Goal: Task Accomplishment & Management: Use online tool/utility

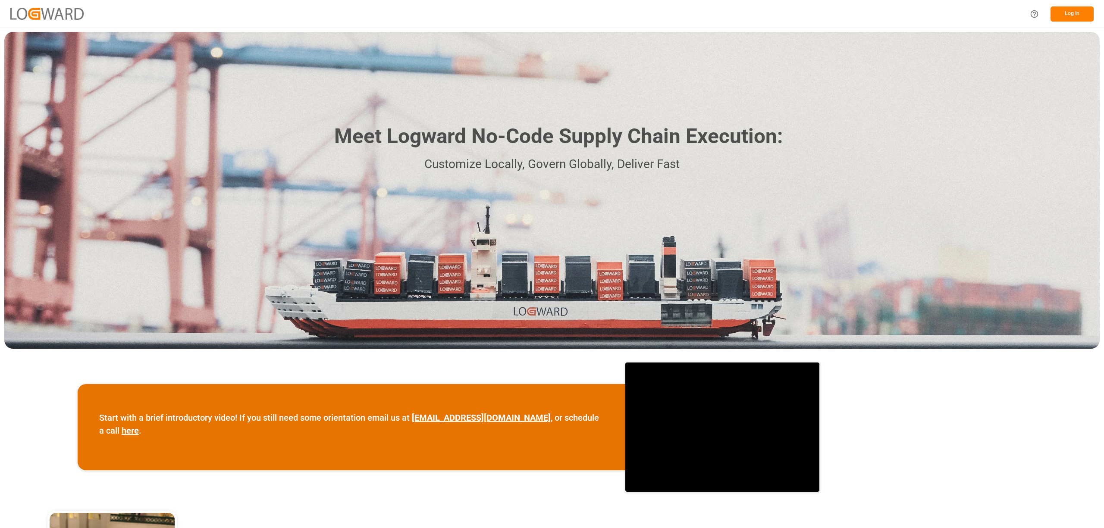
click at [1076, 9] on button "Log In" at bounding box center [1071, 13] width 43 height 15
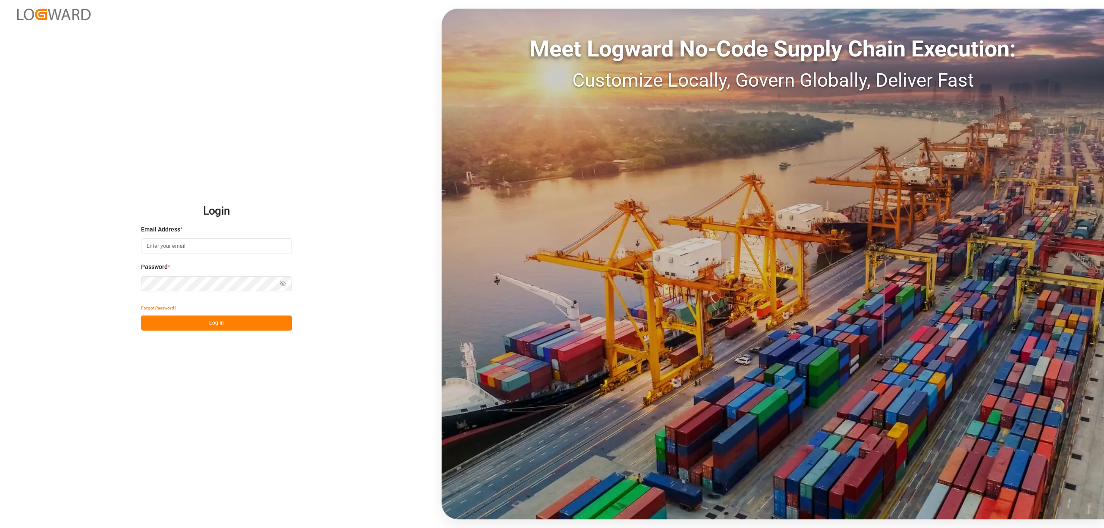
type input "[EMAIL_ADDRESS][PERSON_NAME][DOMAIN_NAME]"
click at [261, 320] on button "Log In" at bounding box center [216, 323] width 151 height 15
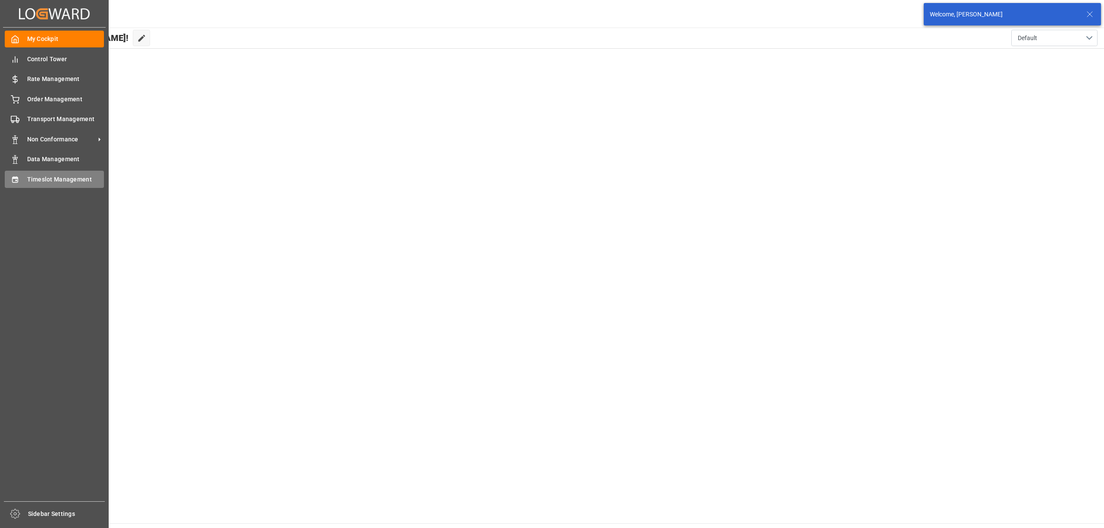
click at [20, 176] on div "Timeslot Management Timeslot Management" at bounding box center [54, 179] width 99 height 17
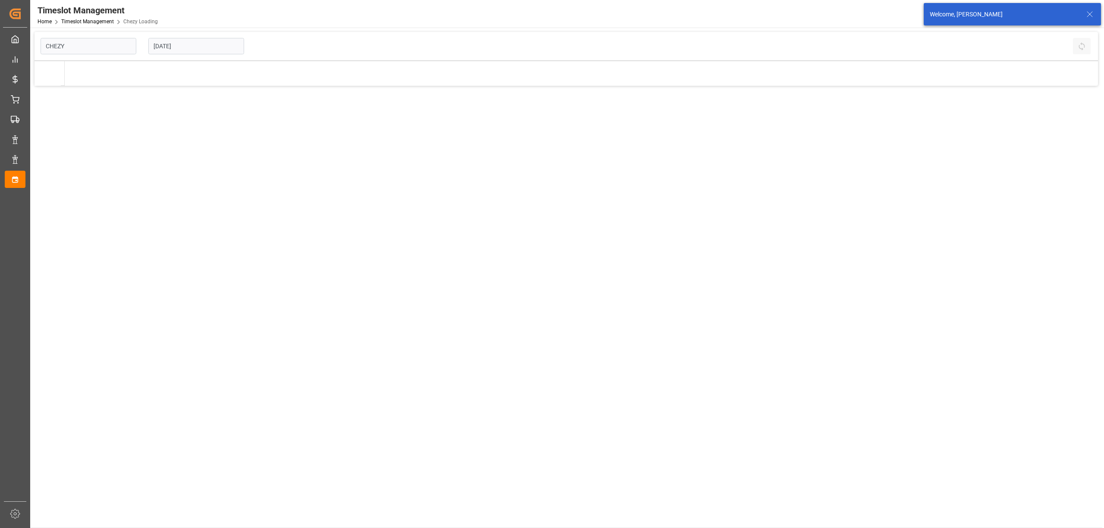
type input "Chezy Loading"
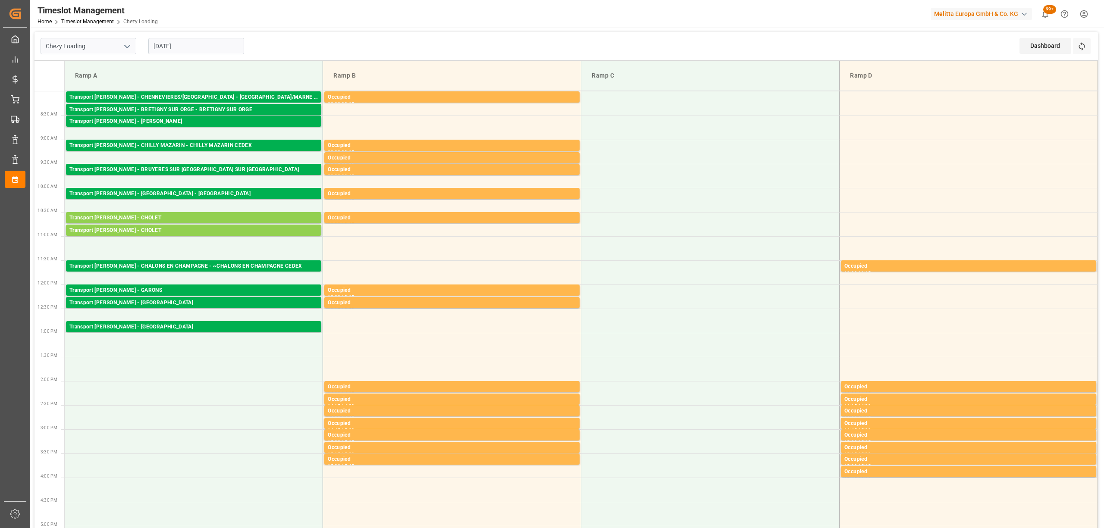
click at [173, 47] on input "[DATE]" at bounding box center [196, 46] width 96 height 16
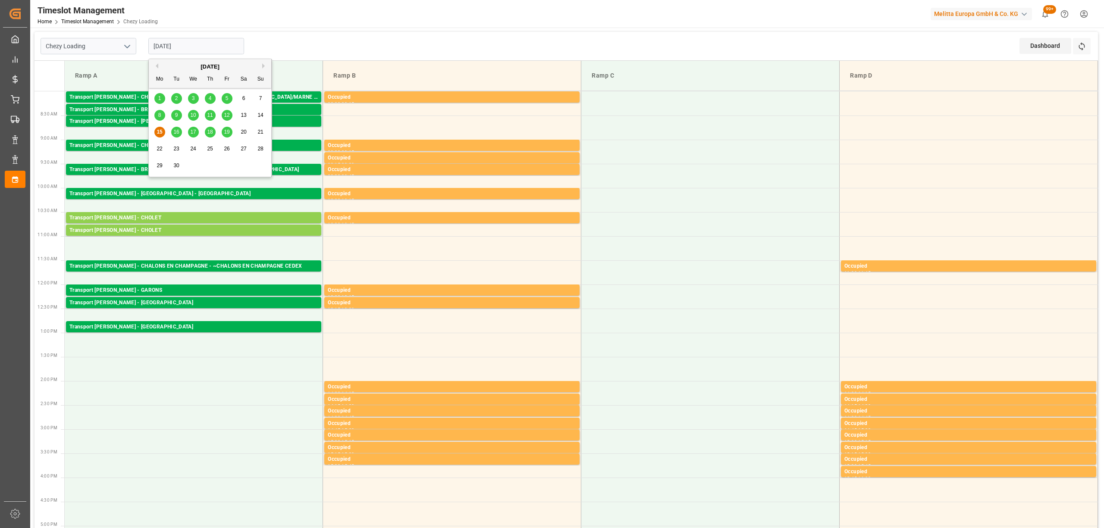
click at [175, 134] on span "16" at bounding box center [176, 132] width 6 height 6
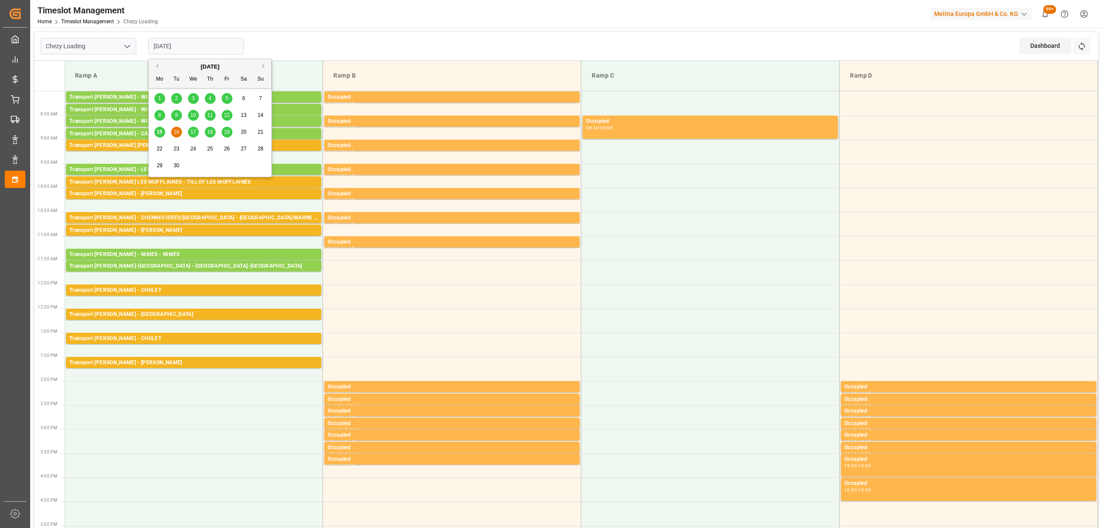
click at [170, 44] on input "[DATE]" at bounding box center [196, 46] width 96 height 16
click at [158, 133] on span "15" at bounding box center [159, 132] width 6 height 6
type input "[DATE]"
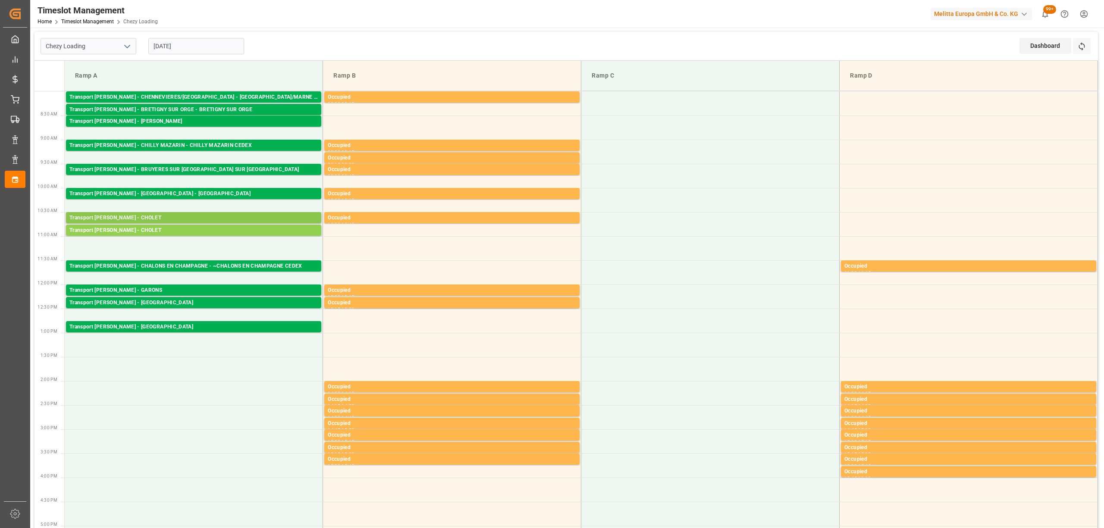
click at [161, 216] on div "Transport [PERSON_NAME] - CHOLET" at bounding box center [193, 218] width 248 height 9
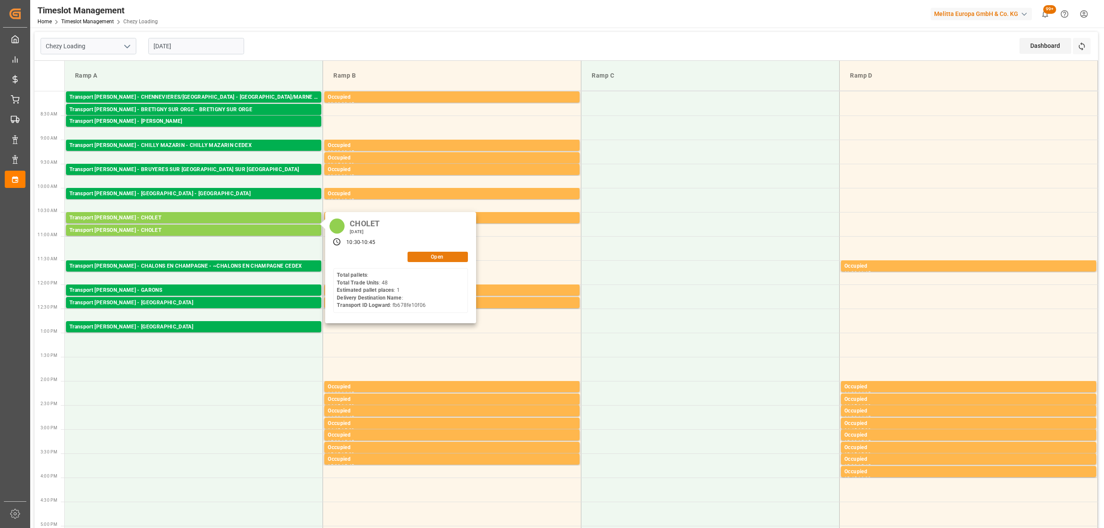
click at [429, 259] on button "Open" at bounding box center [437, 257] width 60 height 10
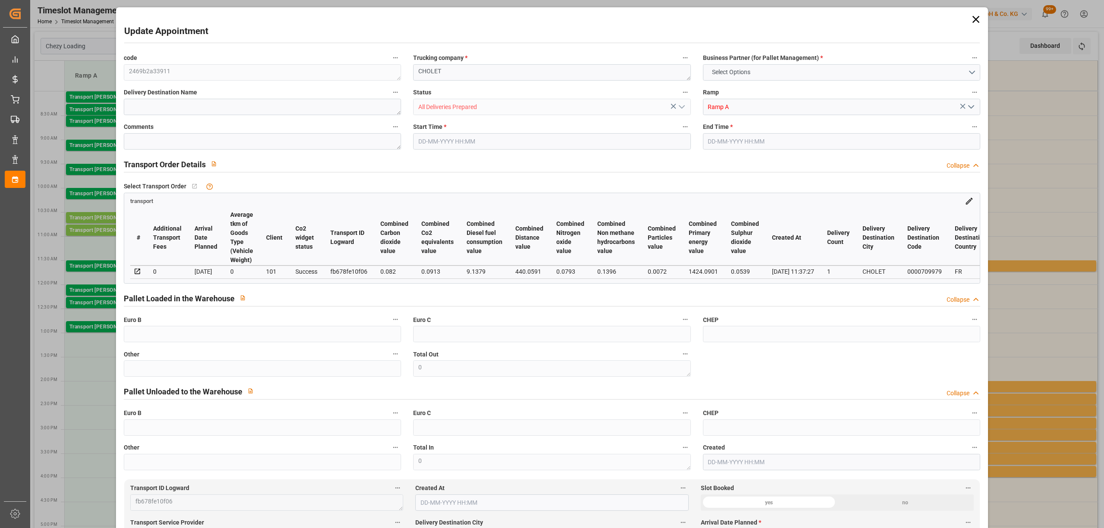
type input "1"
type input "213.74"
type input "0"
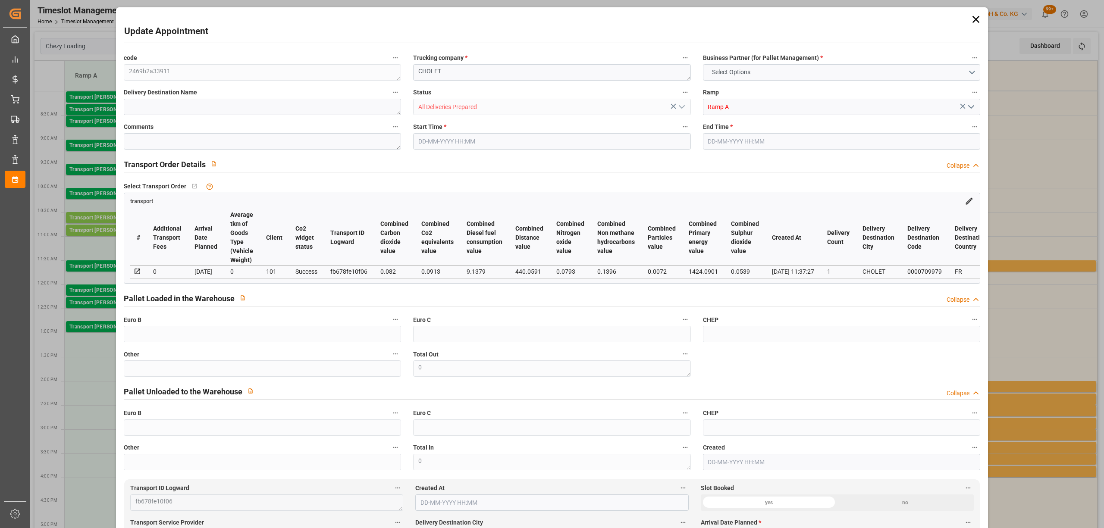
type input "206.5156"
type input "-7.2244"
type input "1"
type input "302.133"
type input "379.226"
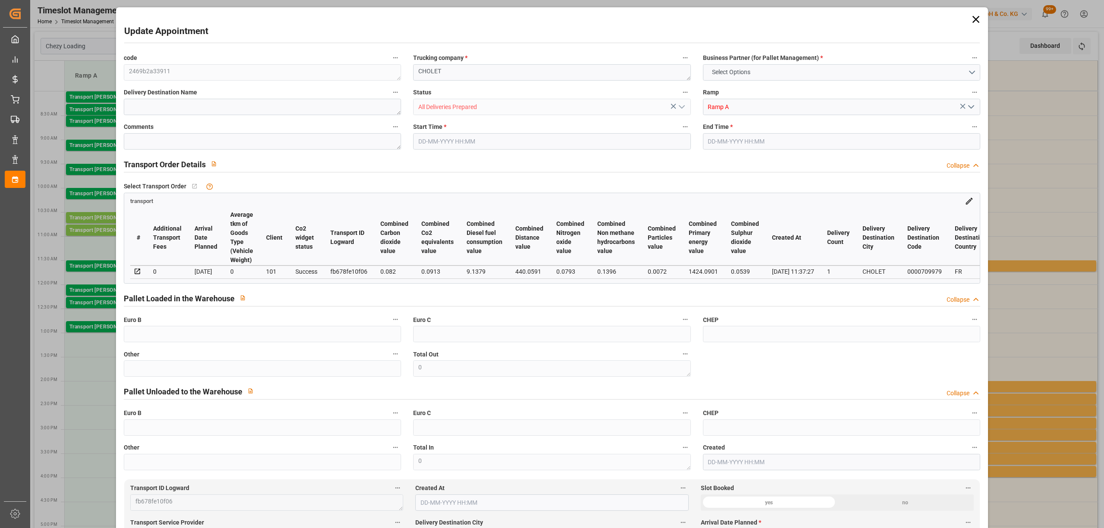
type input "899.016"
type input "49"
type input "0"
type input "48"
type input "1"
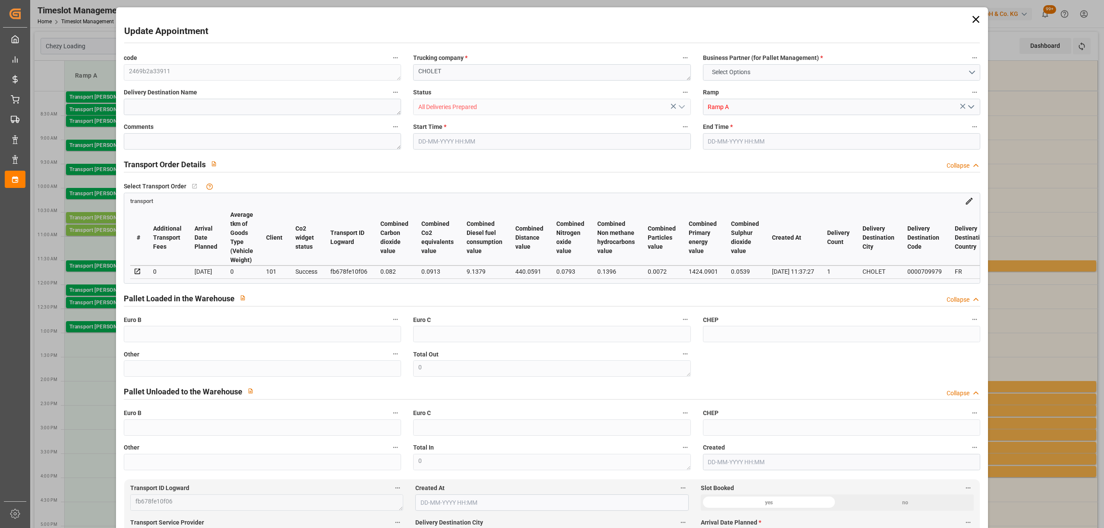
type input "101"
type input "356.226"
type input "0"
type input "4710.8598"
type input "0"
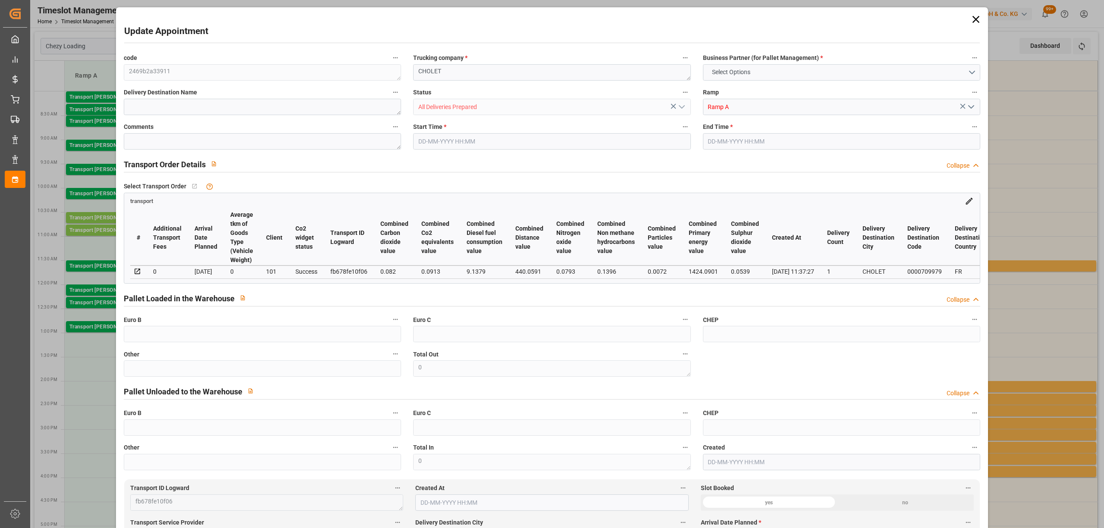
type input "0"
type input "21"
type input "35"
type input "[DATE] 10:30"
type input "[DATE] 10:45"
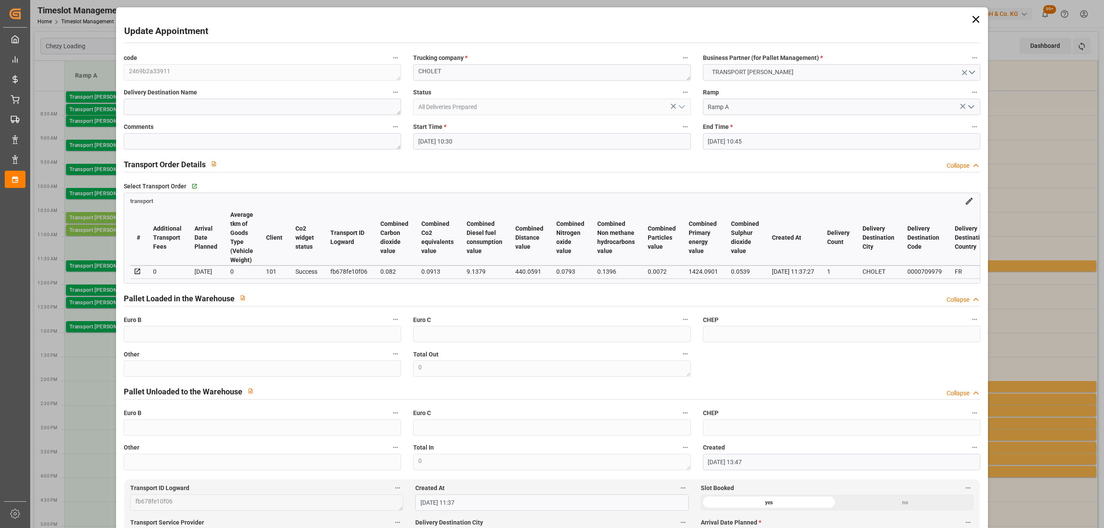
type input "[DATE] 13:47"
type input "[DATE] 11:37"
type input "[DATE]"
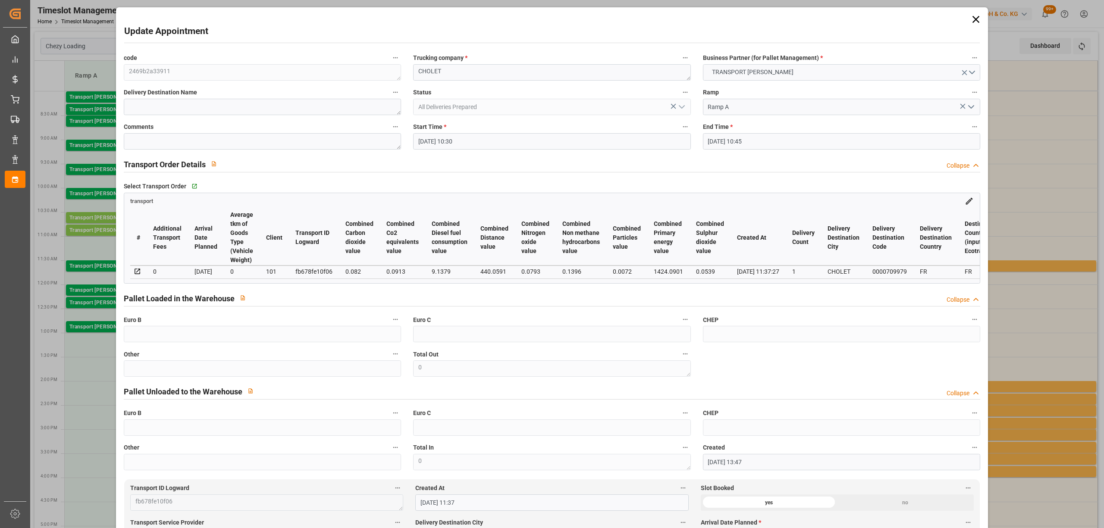
click at [454, 149] on input "[DATE] 10:30" at bounding box center [551, 141] width 277 height 16
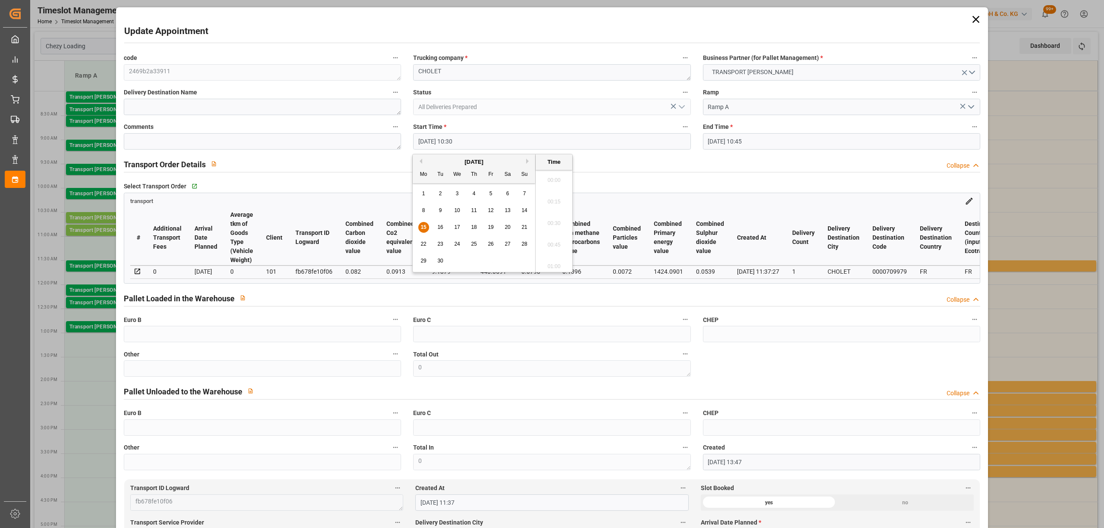
scroll to position [865, 0]
click at [440, 228] on span "16" at bounding box center [440, 227] width 6 height 6
click at [553, 235] on li "14:00" at bounding box center [553, 236] width 37 height 22
type input "[DATE] 14:00"
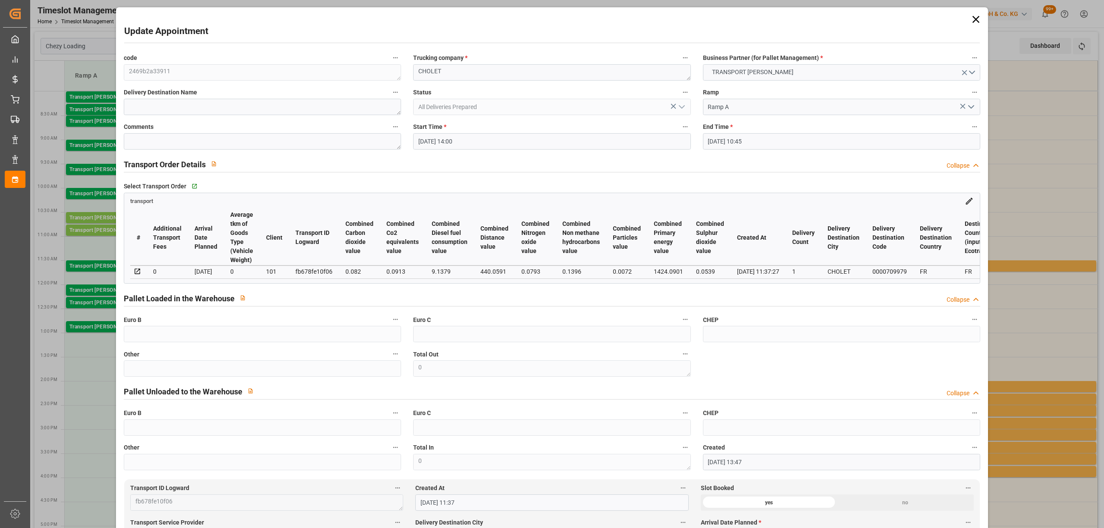
click at [778, 142] on input "[DATE] 10:45" at bounding box center [841, 141] width 277 height 16
click at [722, 226] on div "15 16 17 18 19 20 21" at bounding box center [763, 227] width 118 height 17
click at [724, 225] on div "16" at bounding box center [728, 227] width 11 height 10
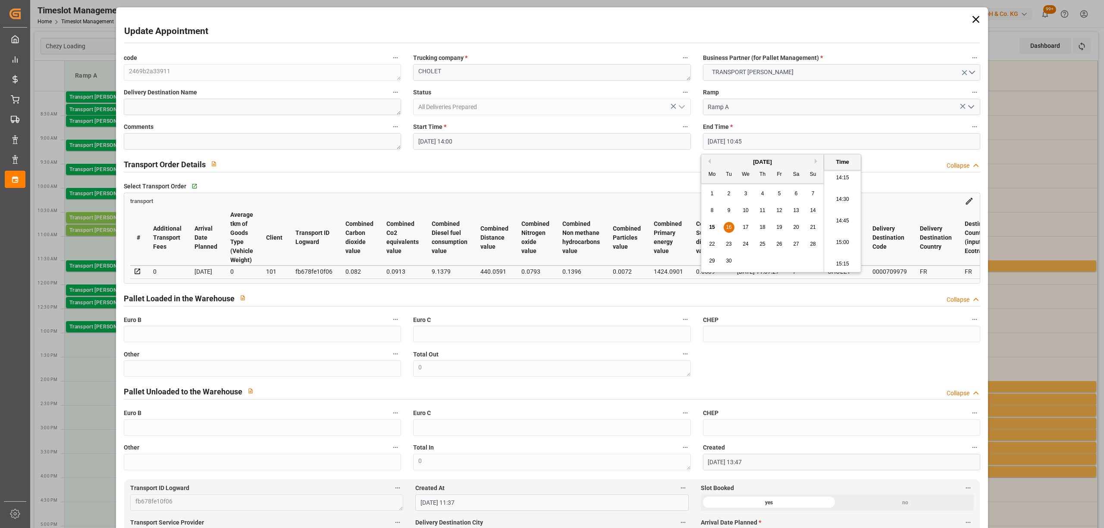
click at [840, 200] on li "14:30" at bounding box center [842, 200] width 37 height 22
type input "[DATE] 14:30"
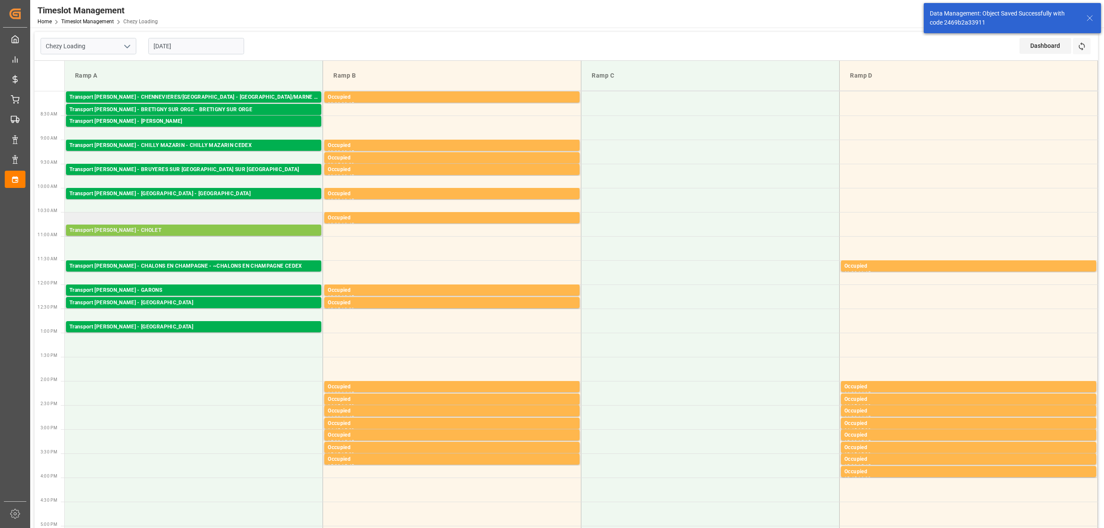
click at [141, 230] on div "Transport [PERSON_NAME] - CHOLET" at bounding box center [193, 230] width 248 height 9
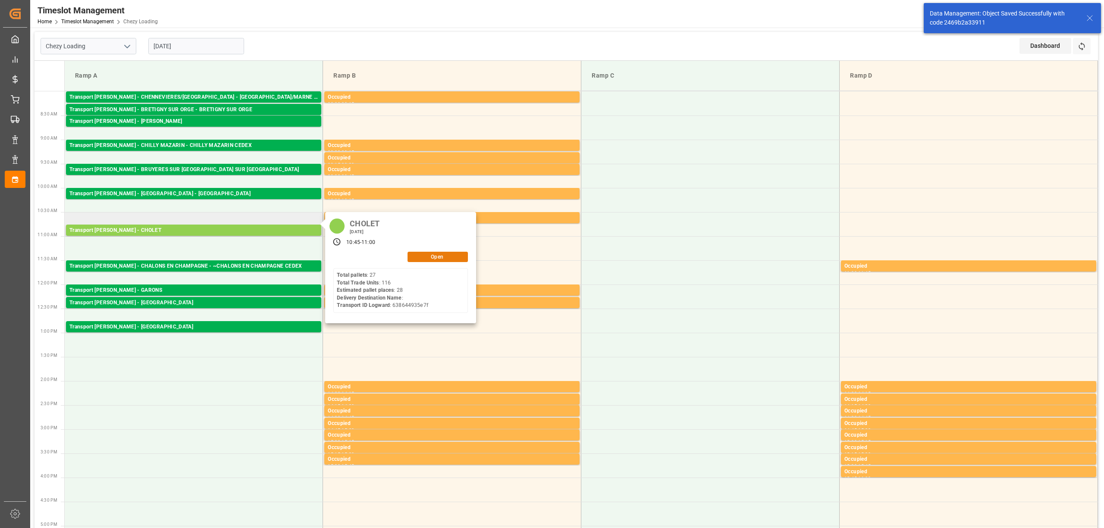
click at [430, 255] on button "Open" at bounding box center [437, 257] width 60 height 10
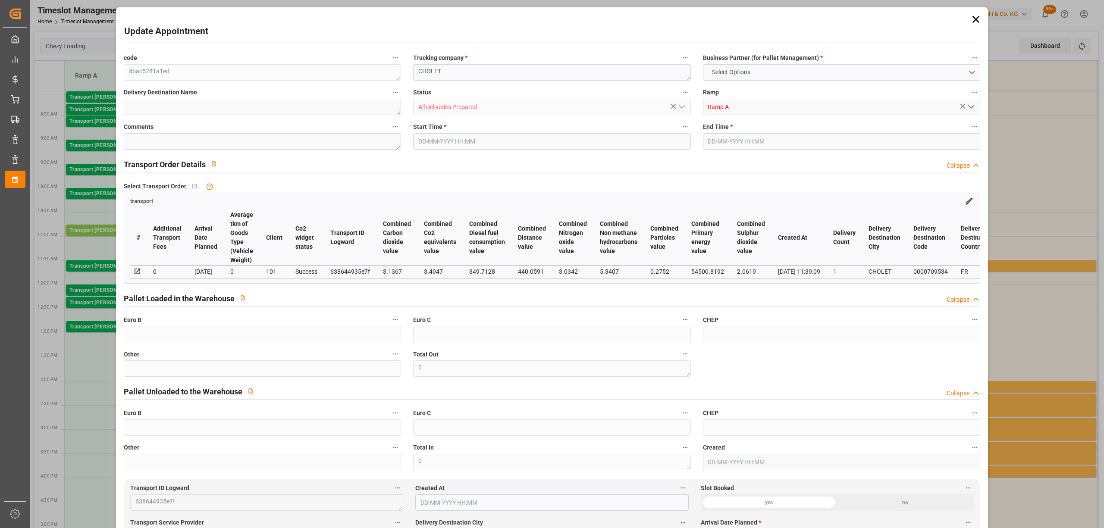
type input "28"
type input "822.08"
type input "0"
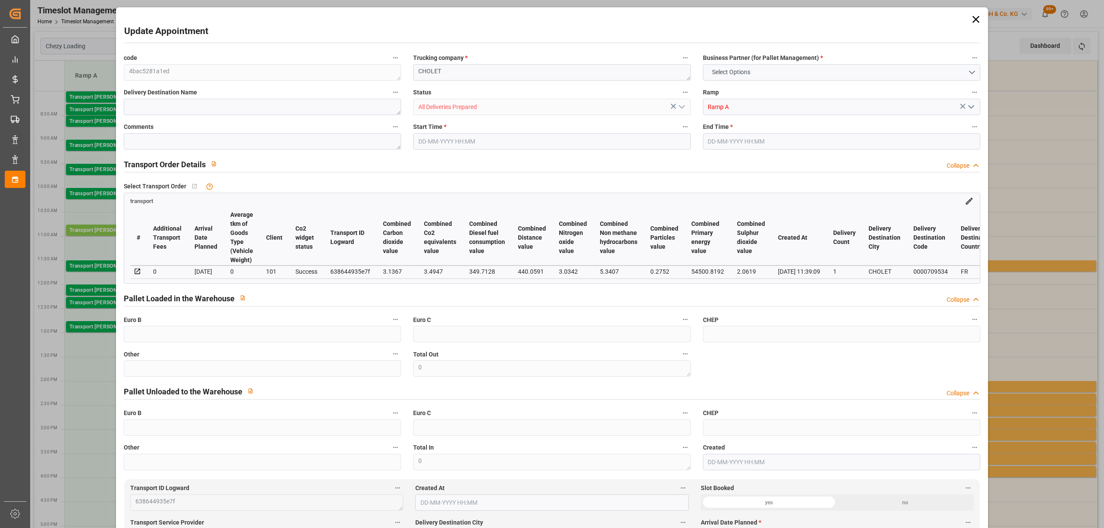
type input "794.2937"
type input "-27.7863"
type input "33"
type input "13383.996"
type input "15096.864"
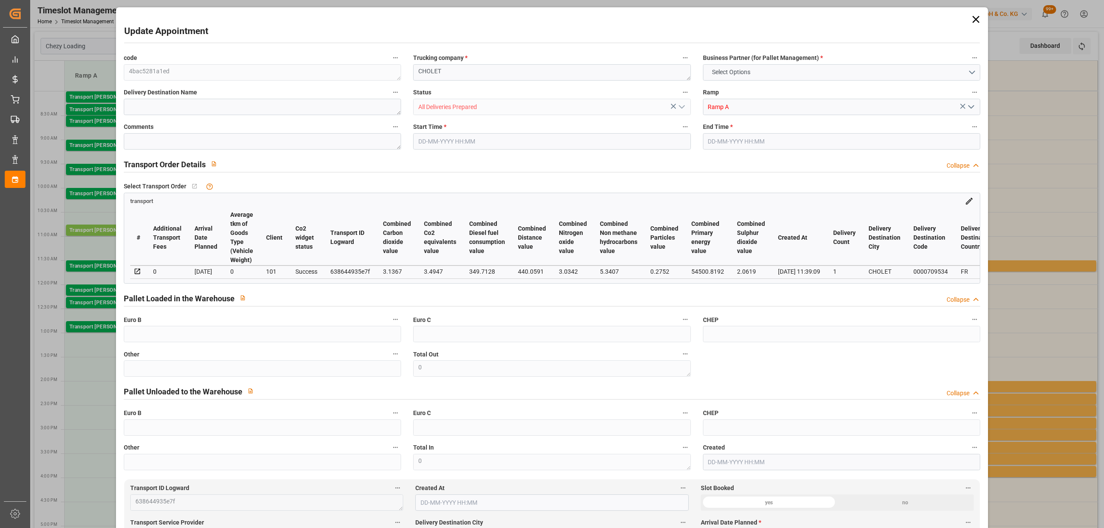
type input "31852.4"
type input "49"
type input "27"
type input "116"
type input "33"
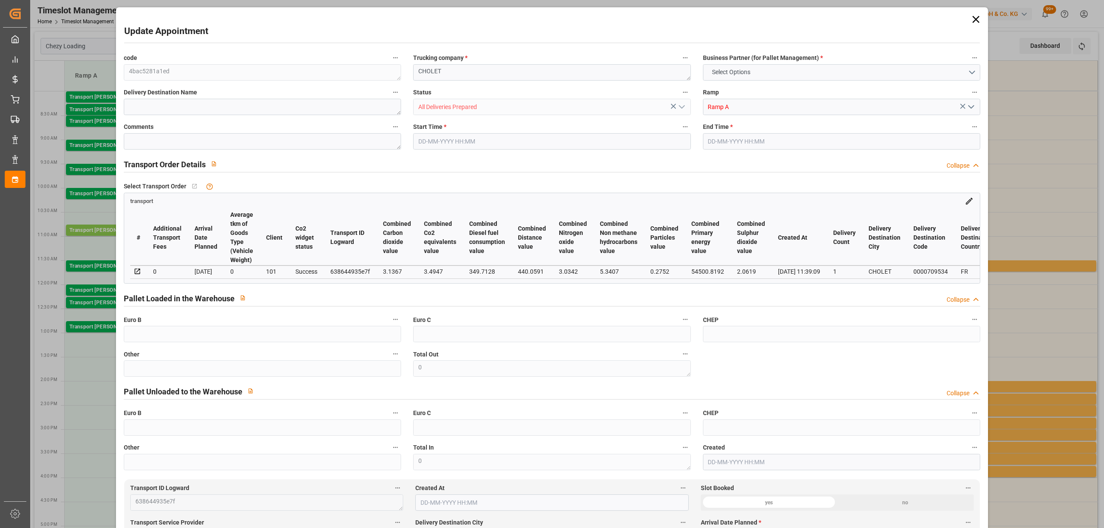
type input "101"
type input "13632.992"
type input "0"
type input "4710.8598"
type input "0"
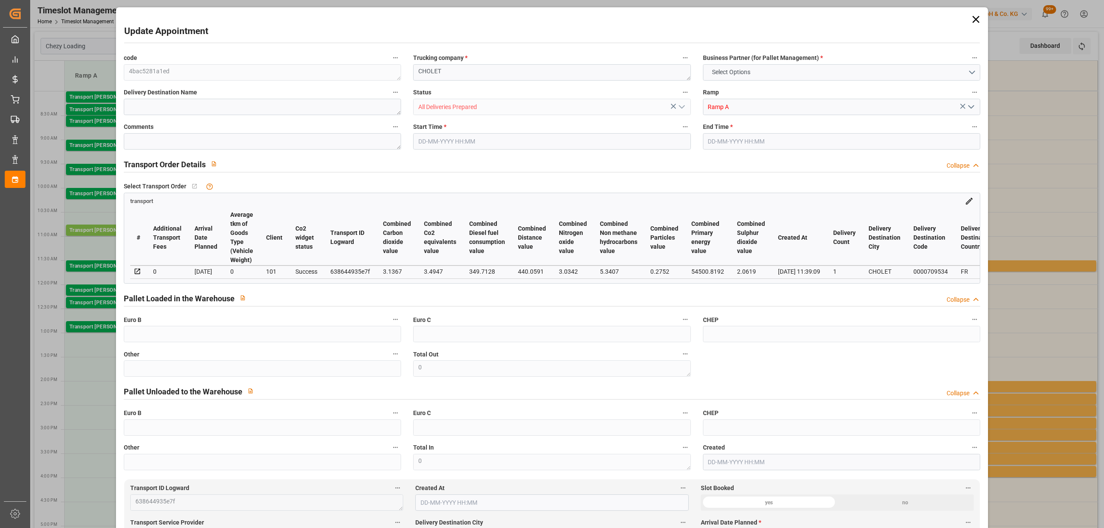
type input "0"
type input "21"
type input "35"
type input "[DATE] 10:45"
type input "[DATE] 11:00"
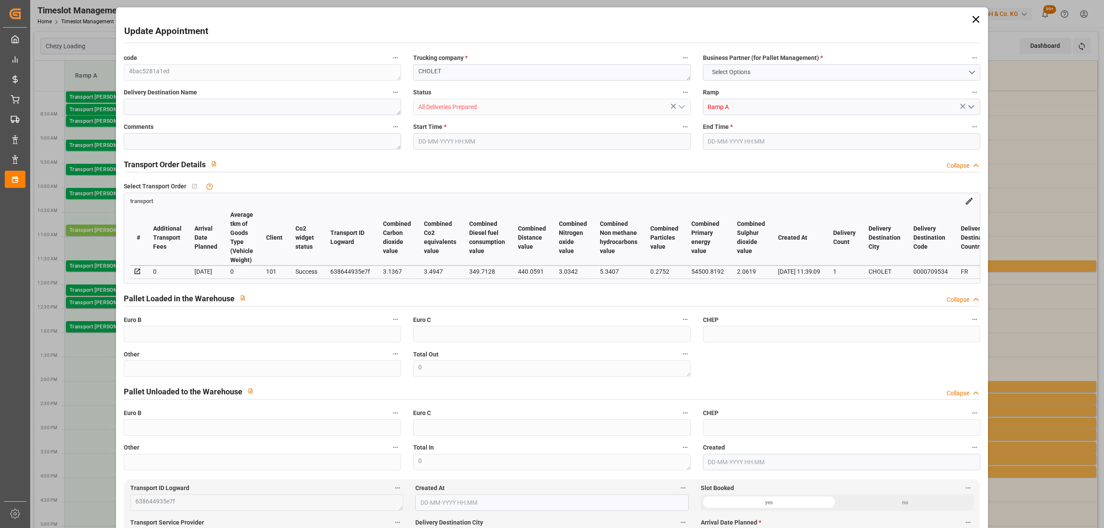
type input "[DATE] 13:08"
type input "[DATE] 11:39"
type input "[DATE]"
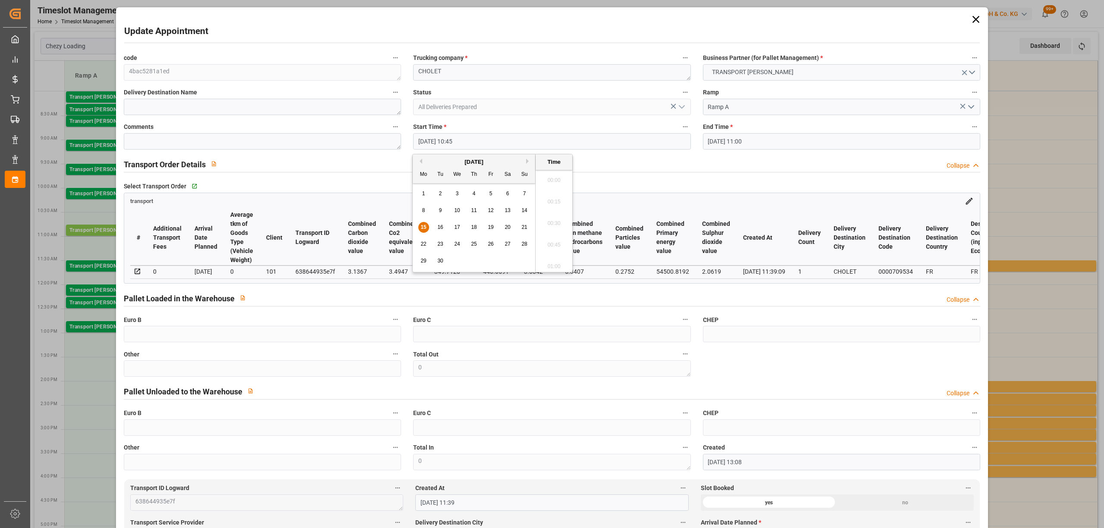
click at [447, 142] on input "[DATE] 10:45" at bounding box center [551, 141] width 277 height 16
click at [438, 227] on span "16" at bounding box center [440, 227] width 6 height 6
click at [558, 200] on li "14:30" at bounding box center [553, 200] width 37 height 22
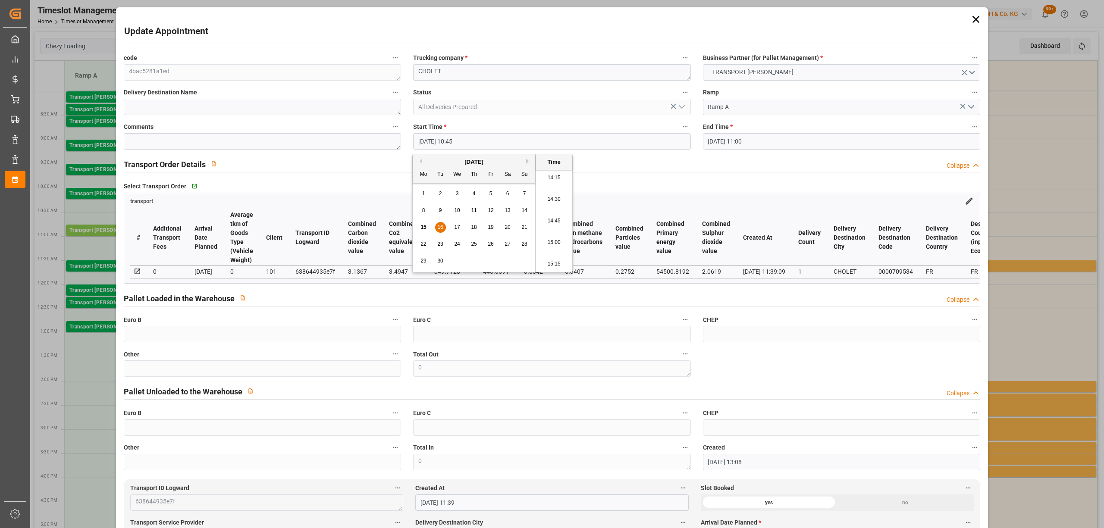
type input "[DATE] 14:30"
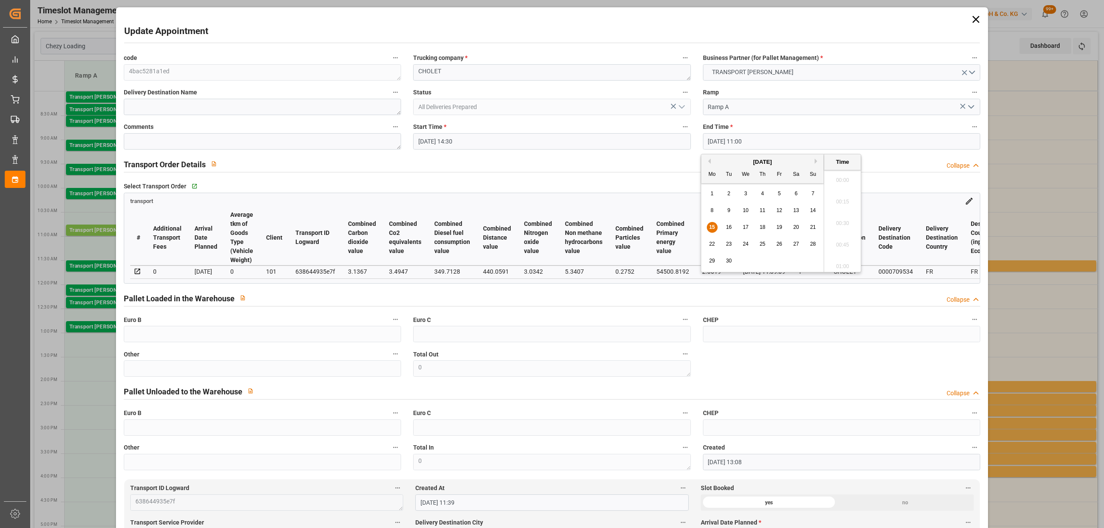
click at [722, 142] on input "[DATE] 11:00" at bounding box center [841, 141] width 277 height 16
click at [723, 225] on div "16" at bounding box center [728, 227] width 11 height 10
click at [835, 222] on li "15:00" at bounding box center [842, 221] width 37 height 22
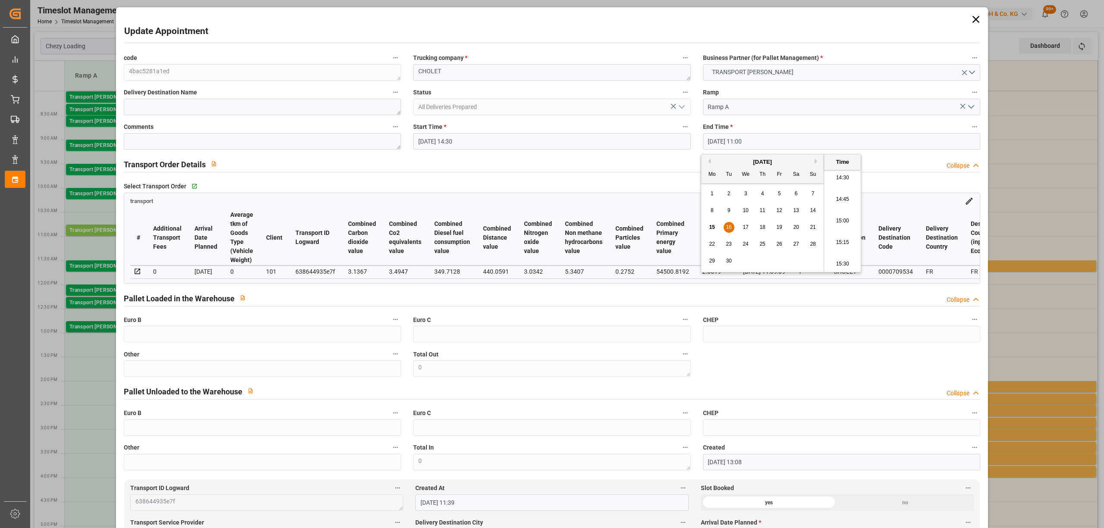
type input "[DATE] 15:00"
